Goal: Browse casually: Explore the website without a specific task or goal

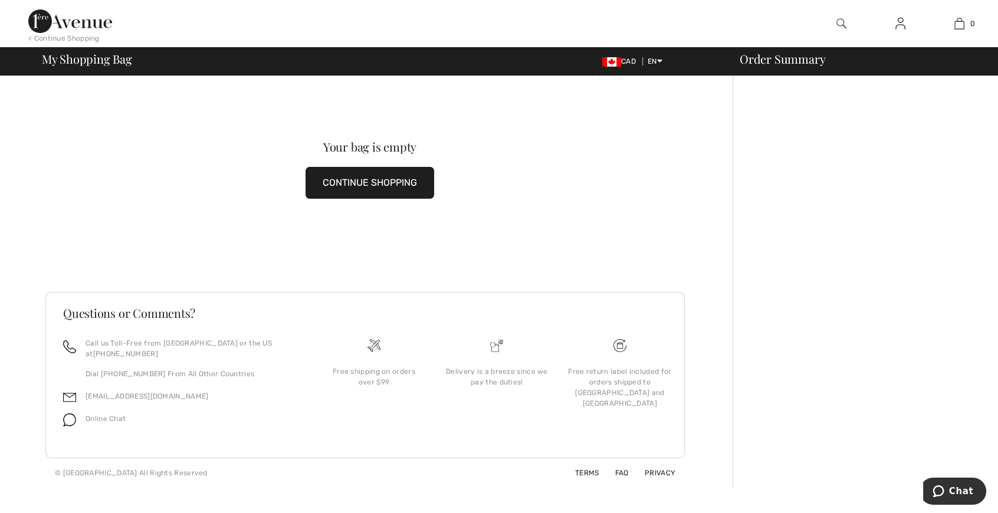
click at [324, 183] on button "CONTINUE SHOPPING" at bounding box center [369, 183] width 129 height 32
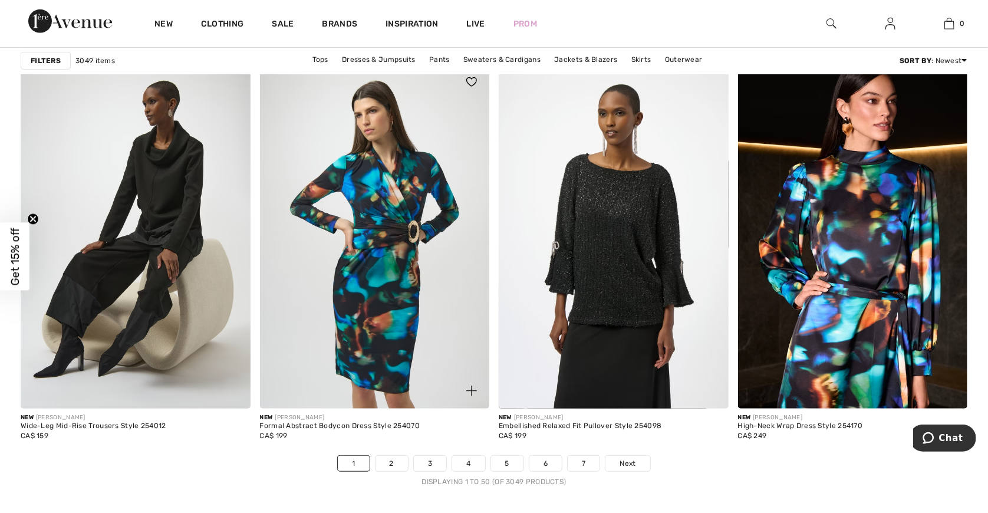
scroll to position [5955, 0]
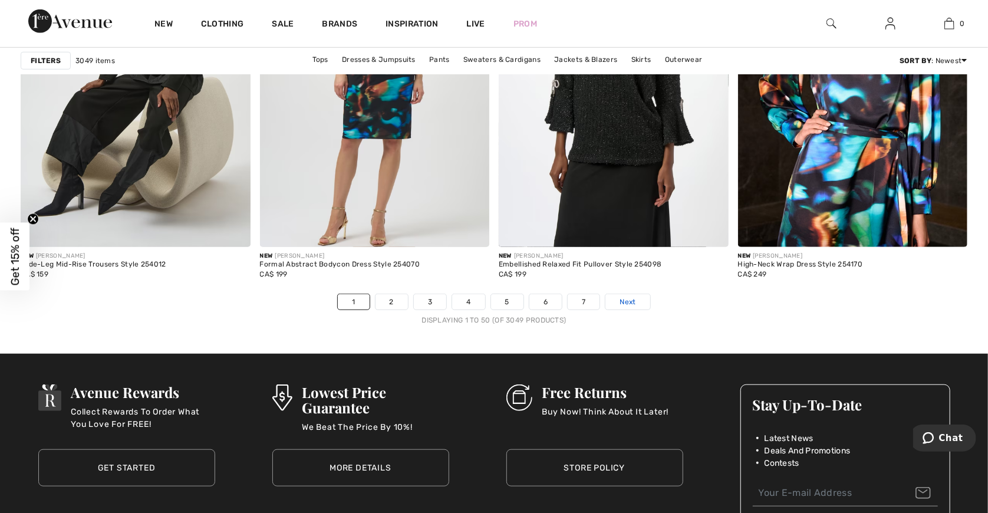
click at [636, 302] on span "Next" at bounding box center [628, 302] width 16 height 11
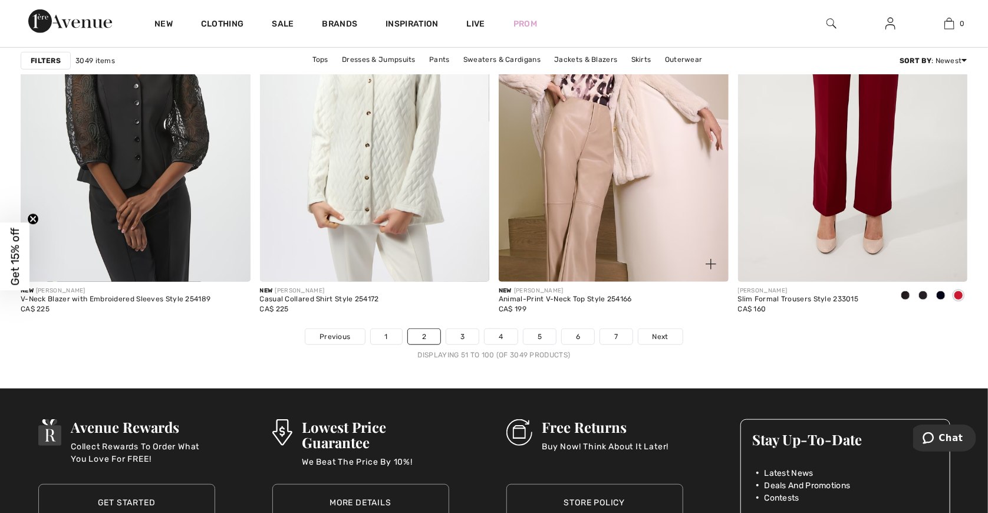
scroll to position [6073, 0]
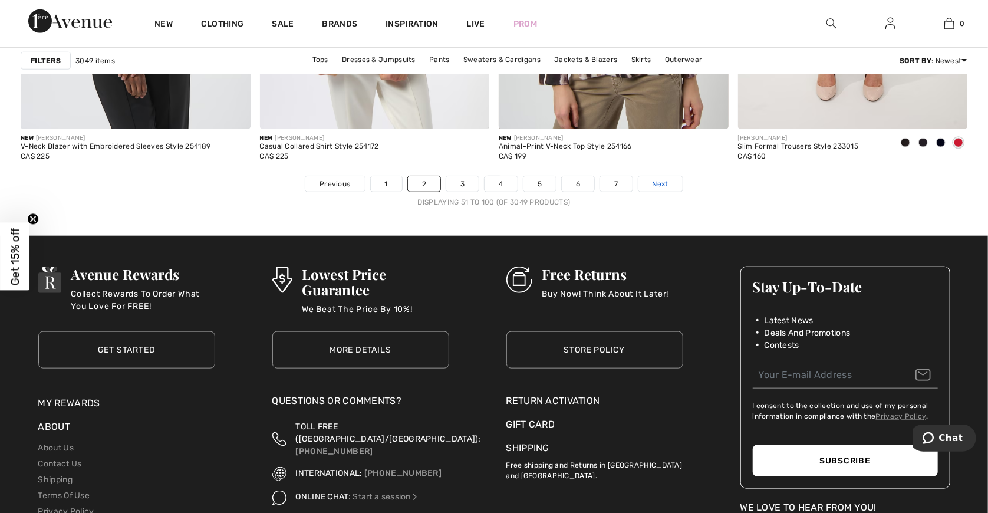
click at [657, 185] on span "Next" at bounding box center [661, 184] width 16 height 11
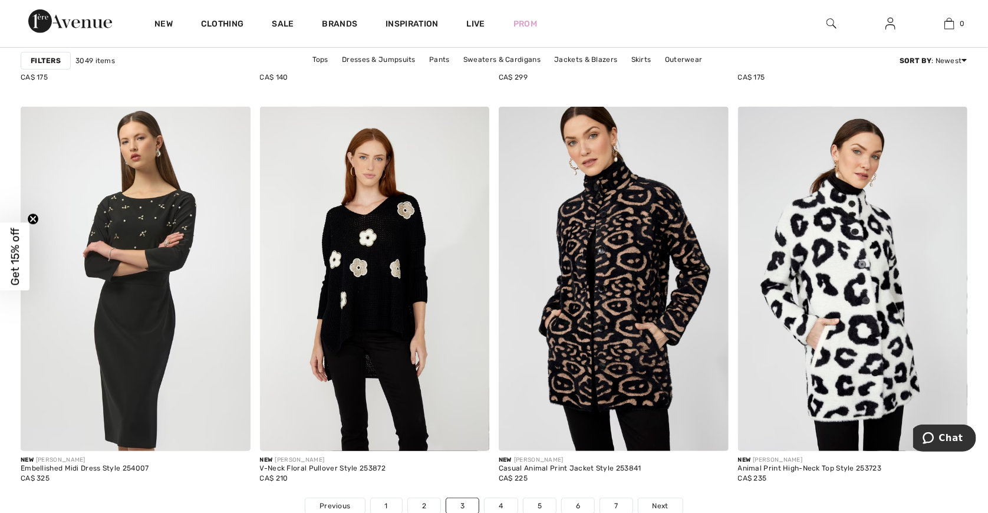
scroll to position [5778, 0]
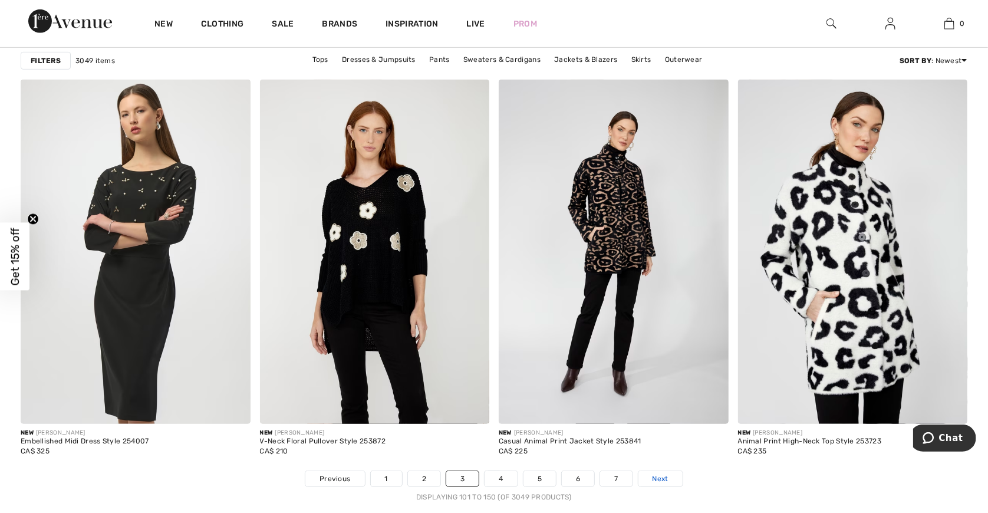
click at [659, 476] on span "Next" at bounding box center [661, 478] width 16 height 11
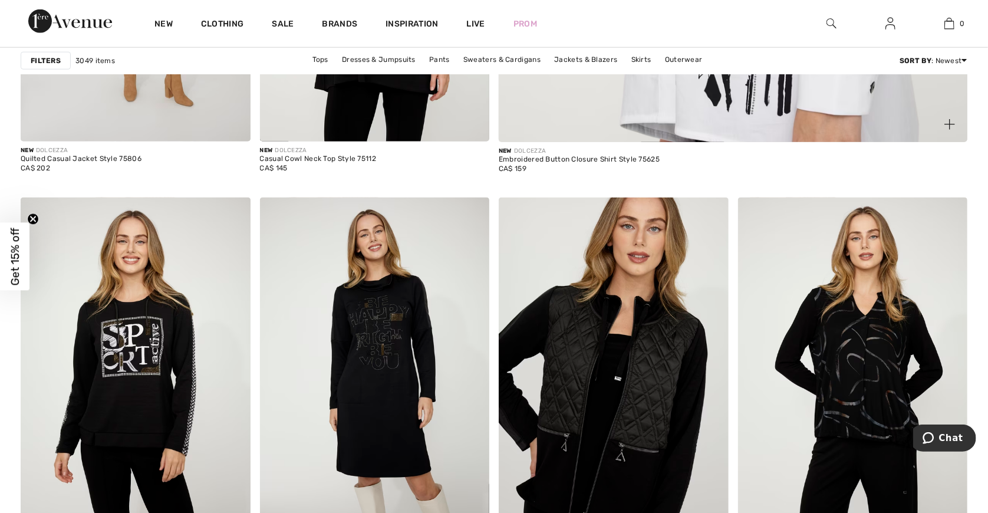
scroll to position [766, 0]
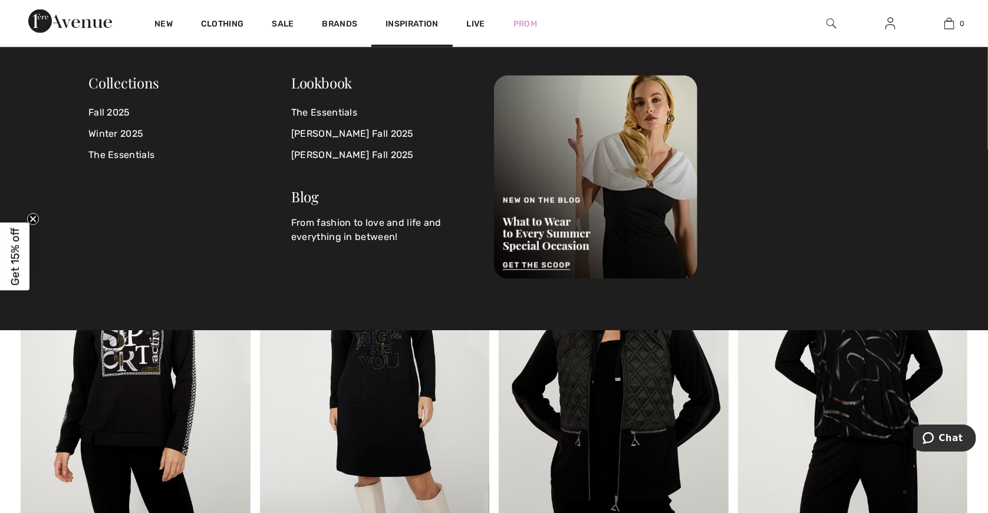
click at [402, 18] on div "Inspiration" at bounding box center [411, 23] width 81 height 47
click at [403, 24] on span "Inspiration" at bounding box center [412, 25] width 52 height 12
click at [138, 133] on link "Winter 2025" at bounding box center [189, 133] width 203 height 21
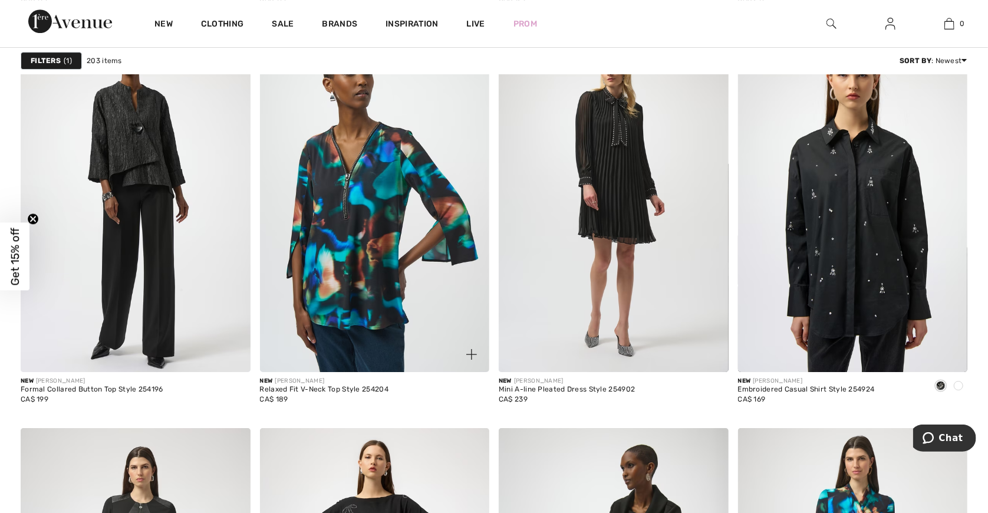
scroll to position [2417, 0]
